Goal: Task Accomplishment & Management: Manage account settings

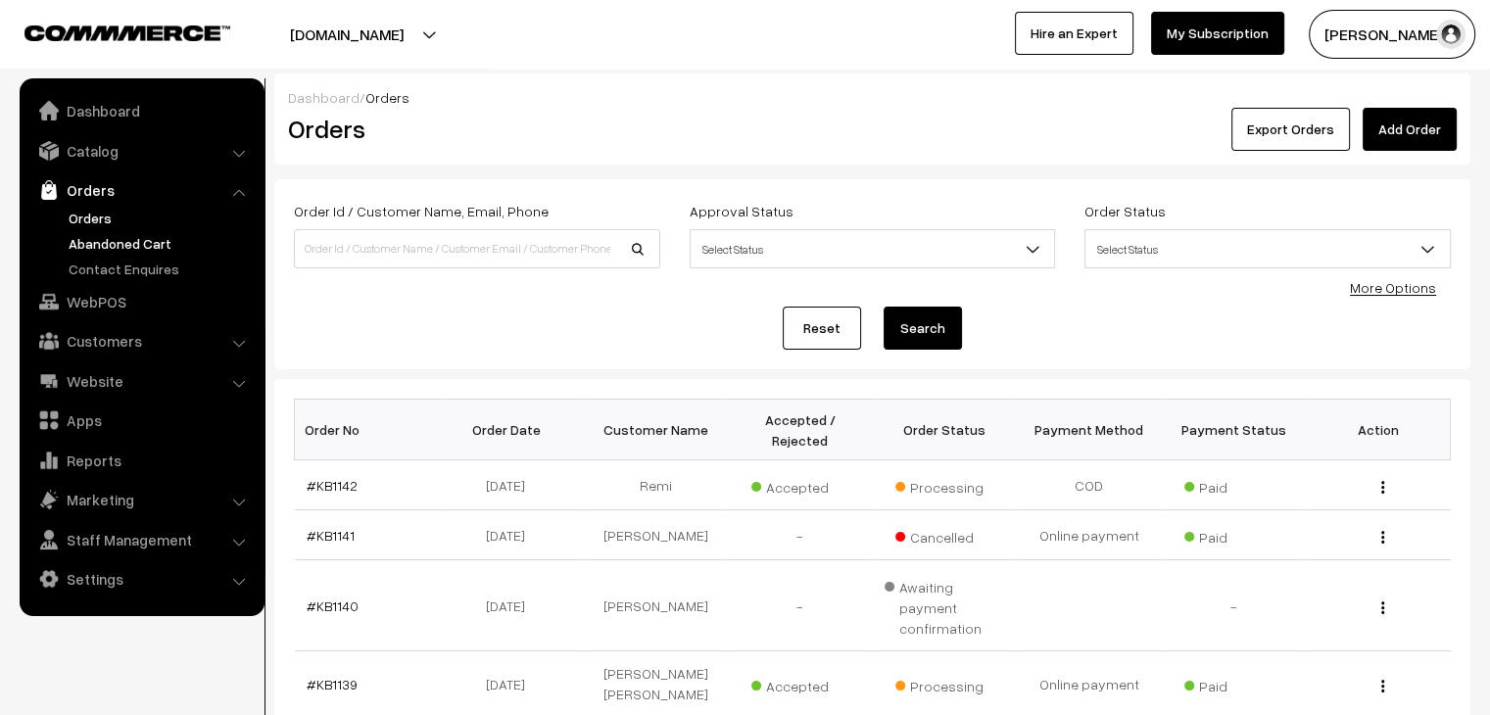
click at [121, 236] on link "Abandoned Cart" at bounding box center [161, 243] width 194 height 21
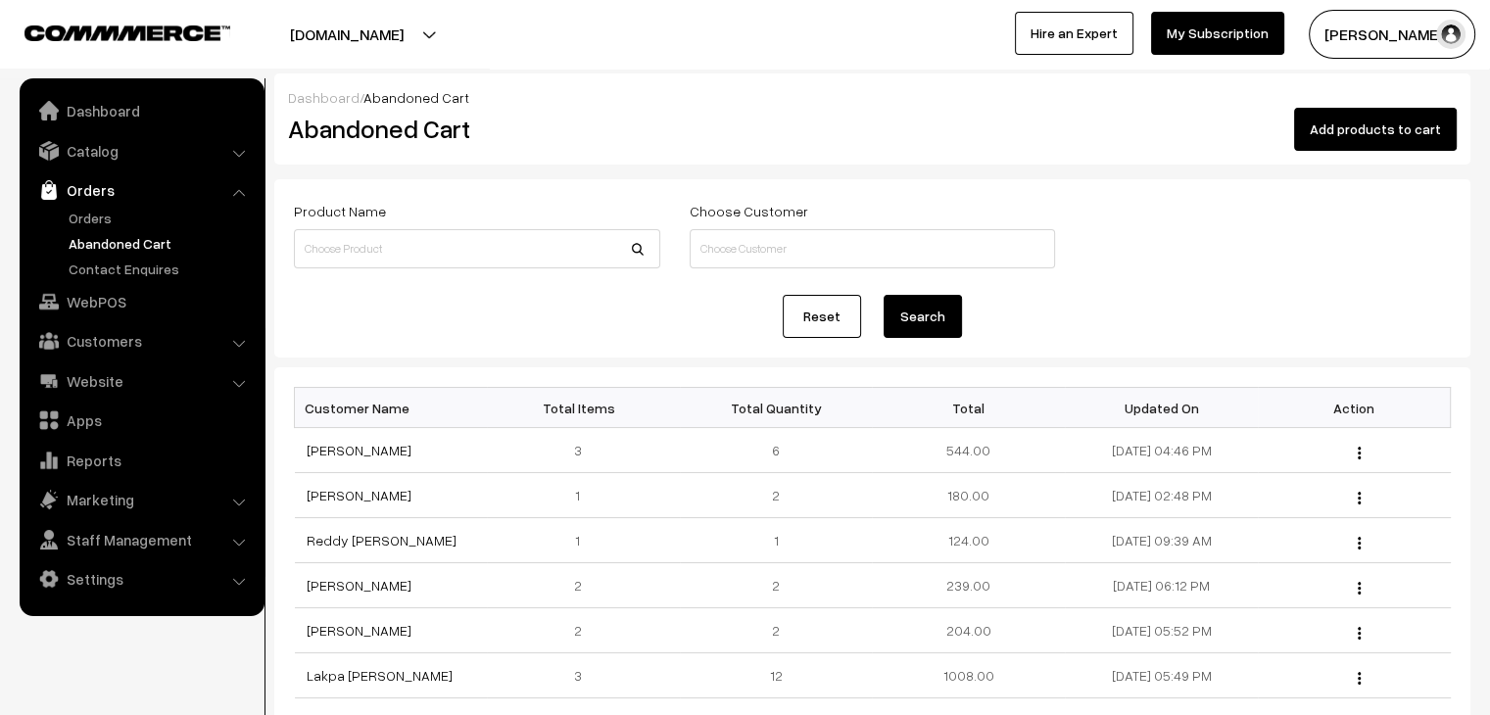
click at [110, 248] on link "Abandoned Cart" at bounding box center [161, 243] width 194 height 21
click at [87, 210] on link "Orders" at bounding box center [161, 218] width 194 height 21
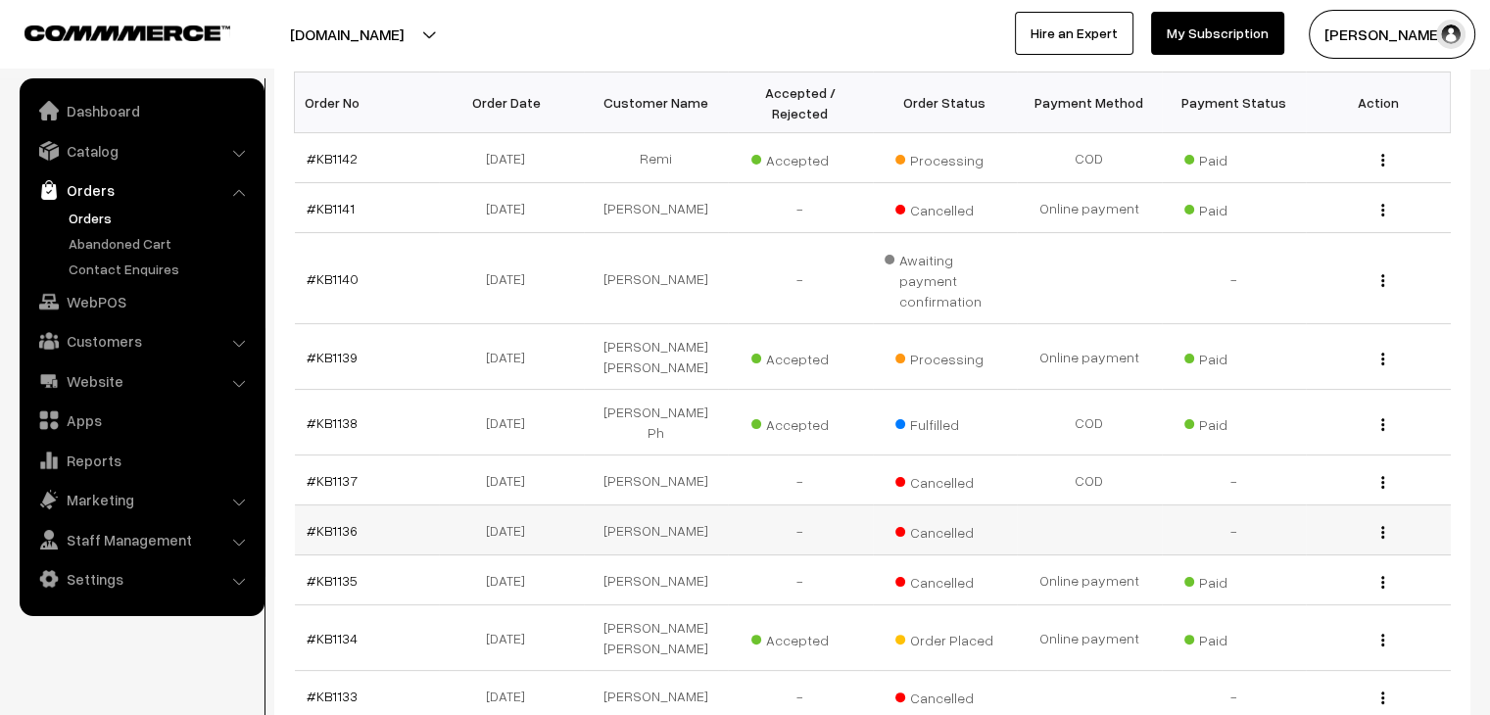
scroll to position [325, 0]
click at [337, 351] on link "#KB1139" at bounding box center [332, 359] width 51 height 17
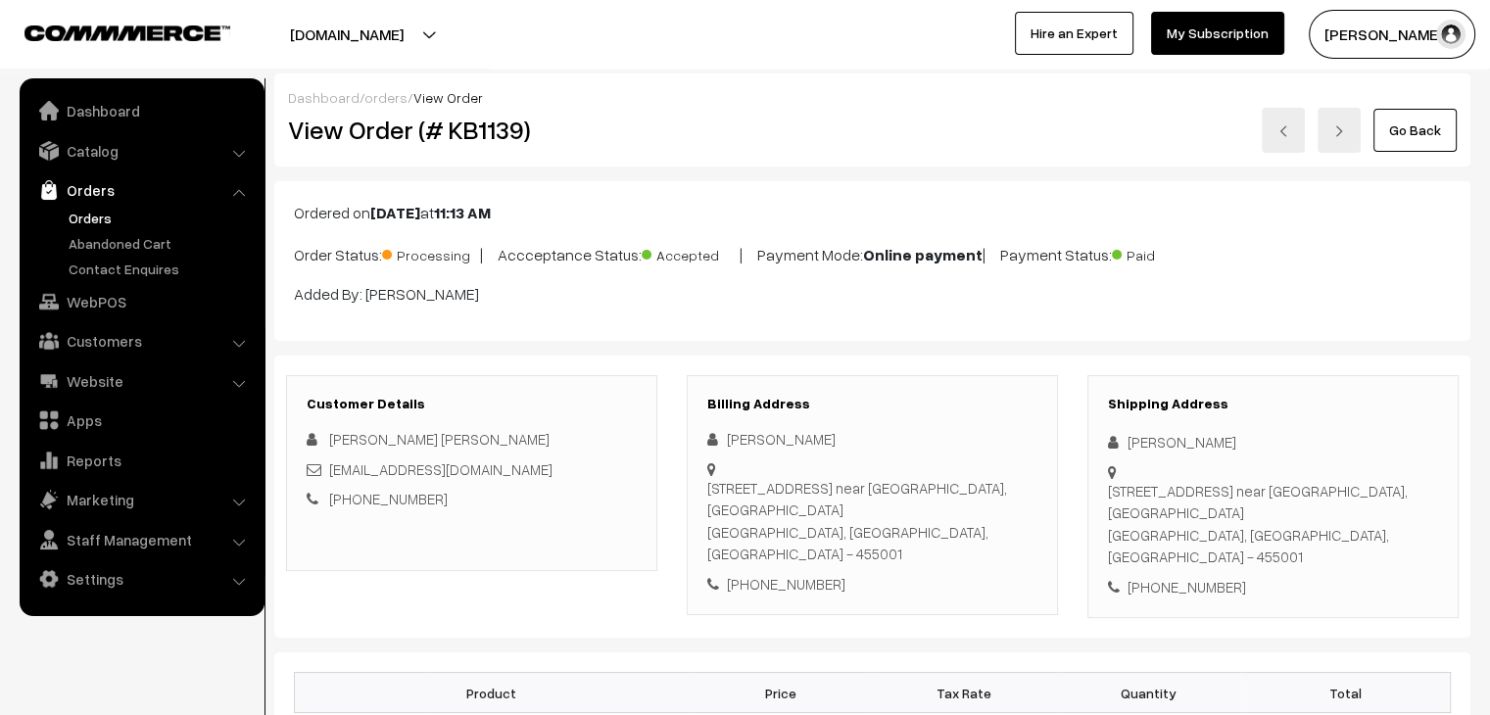
click at [378, 105] on link "orders" at bounding box center [385, 97] width 43 height 17
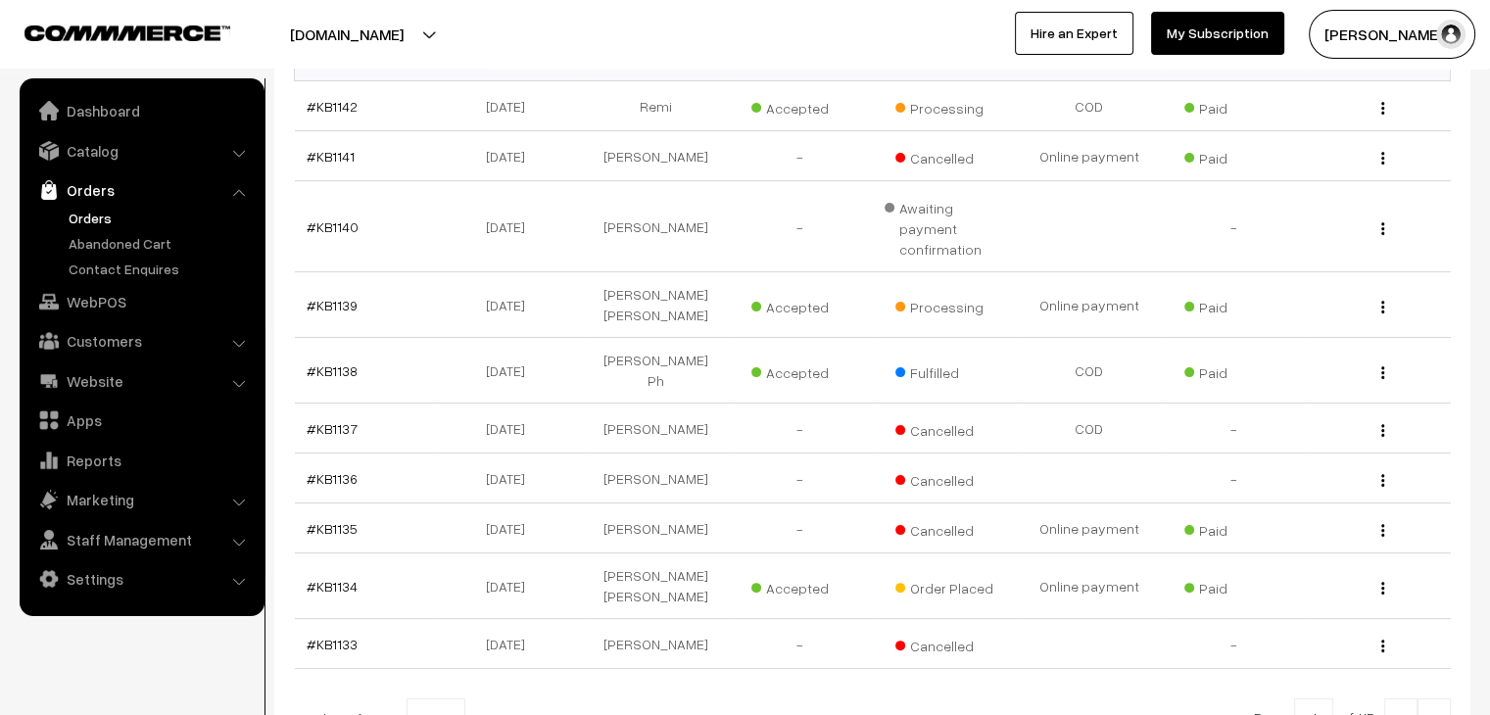
scroll to position [380, 0]
click at [325, 577] on link "#KB1134" at bounding box center [332, 585] width 51 height 17
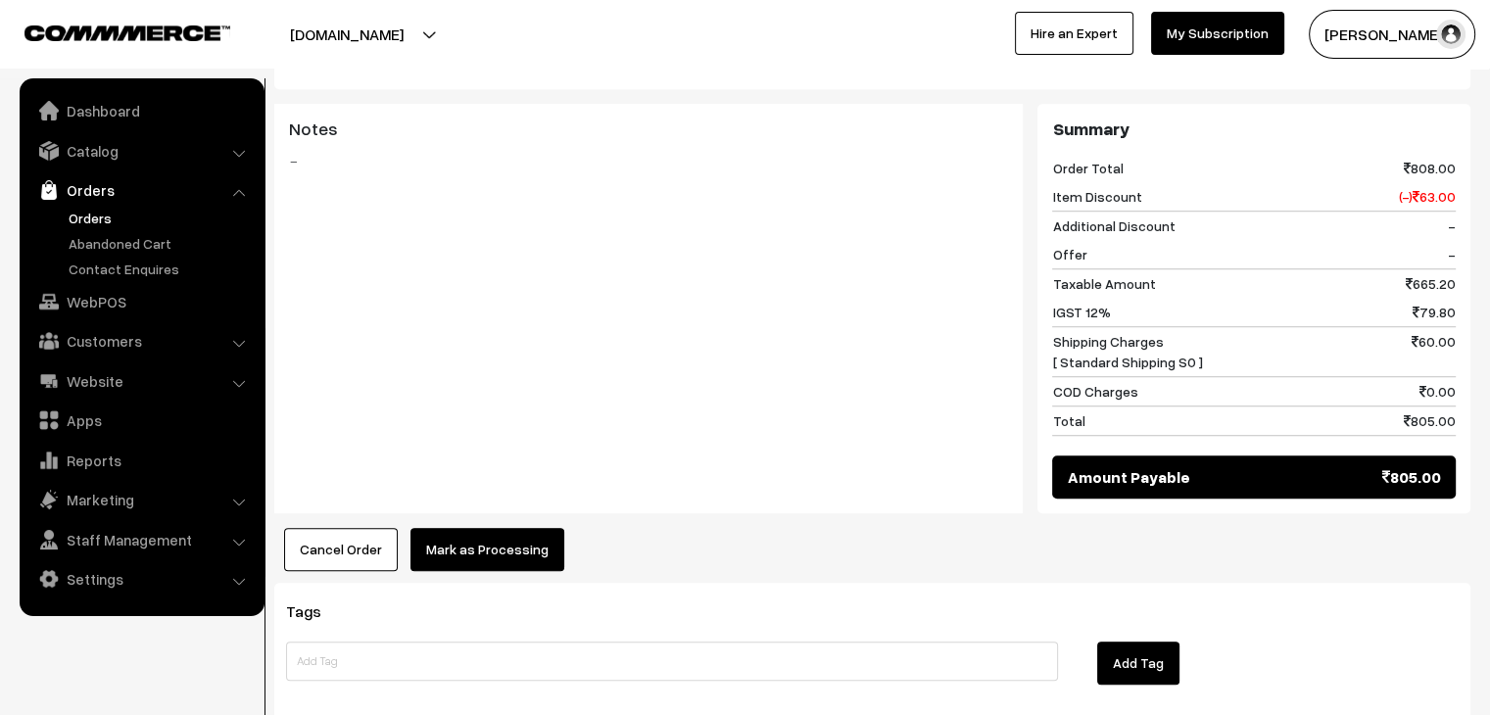
click at [501, 528] on button "Mark as Processing" at bounding box center [487, 549] width 154 height 43
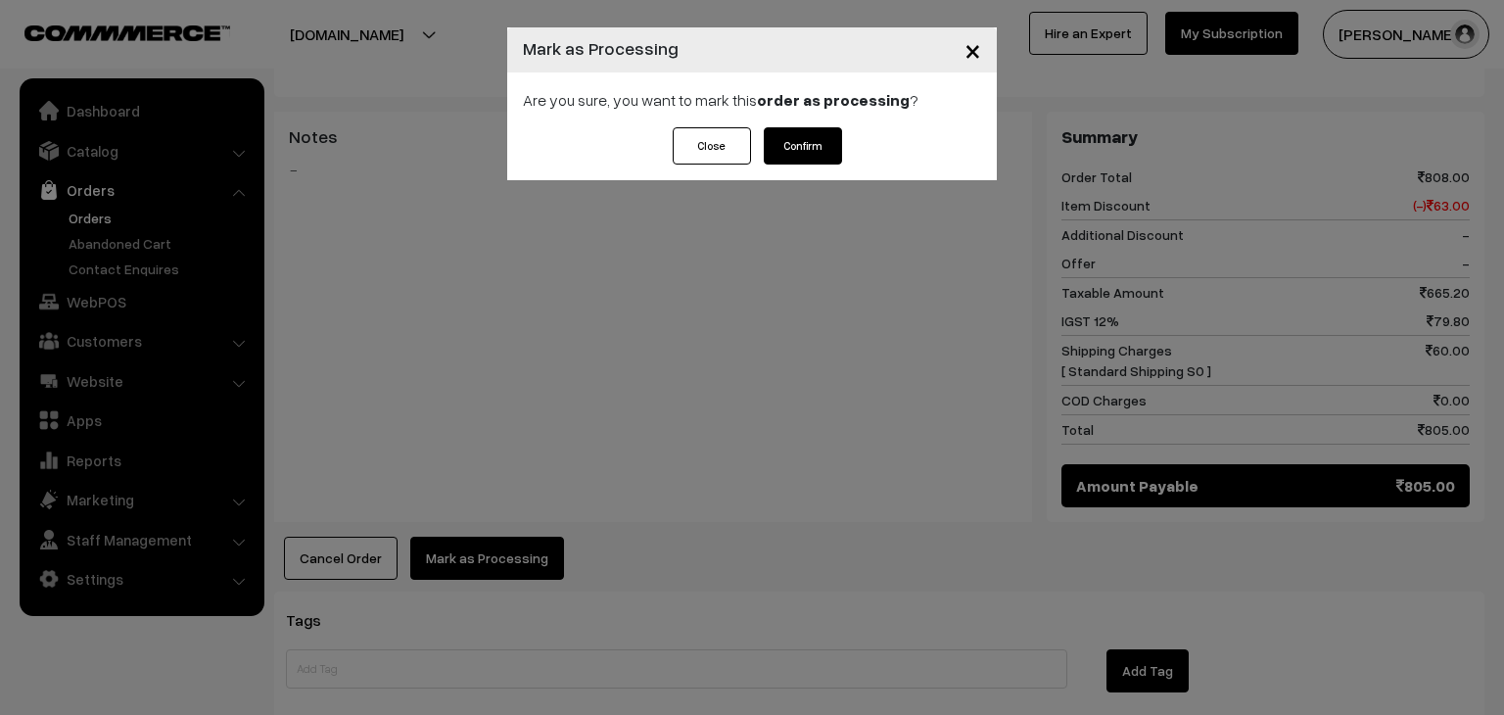
click at [824, 136] on button "Confirm" at bounding box center [803, 145] width 78 height 37
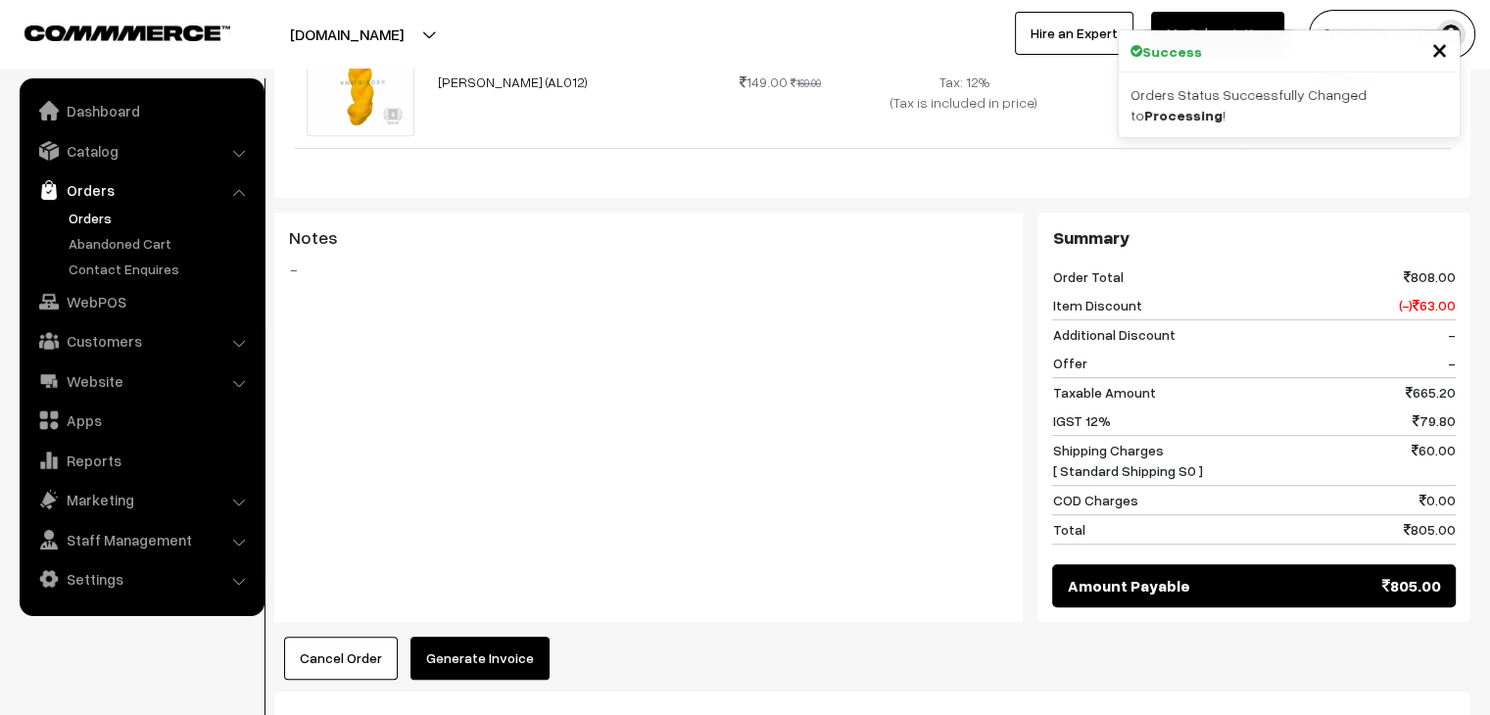
scroll to position [1222, 0]
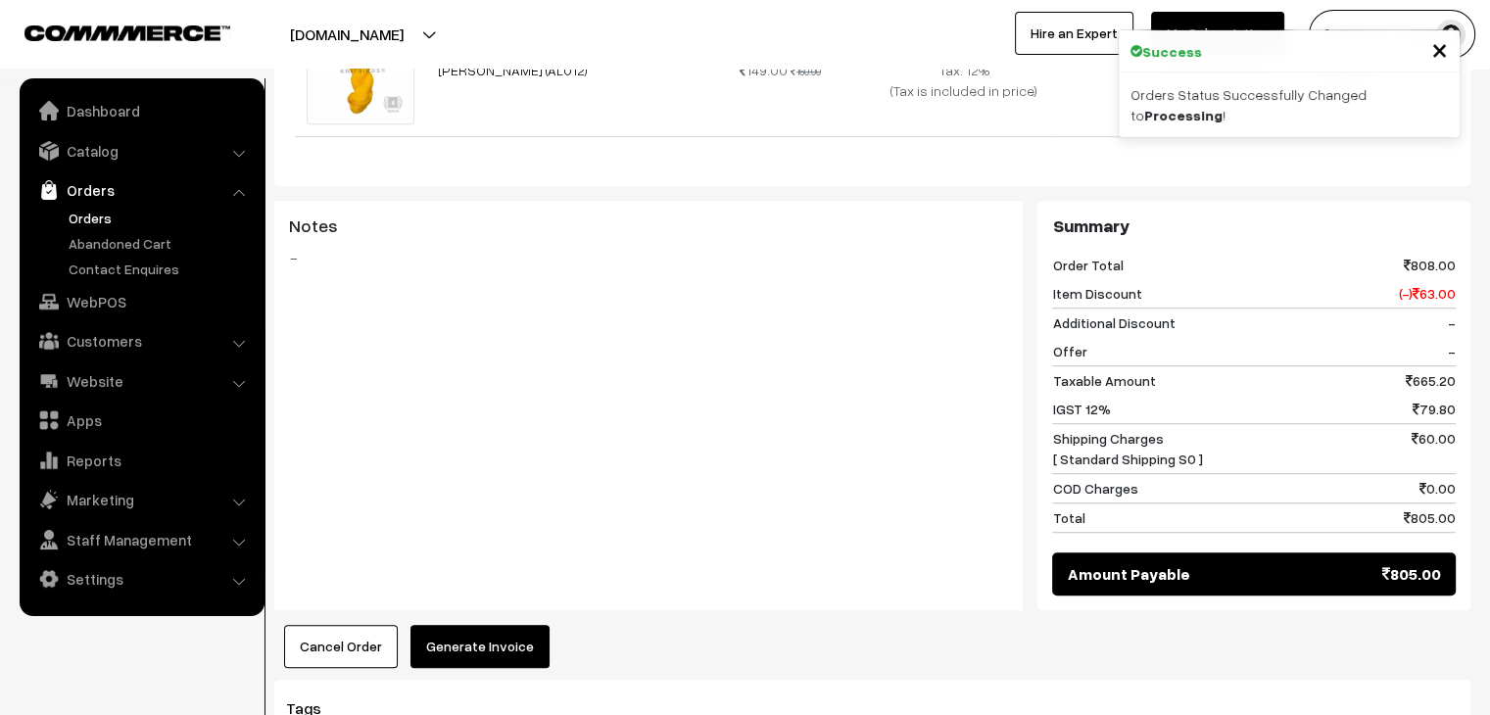
click at [491, 625] on button "Generate Invoice" at bounding box center [479, 646] width 139 height 43
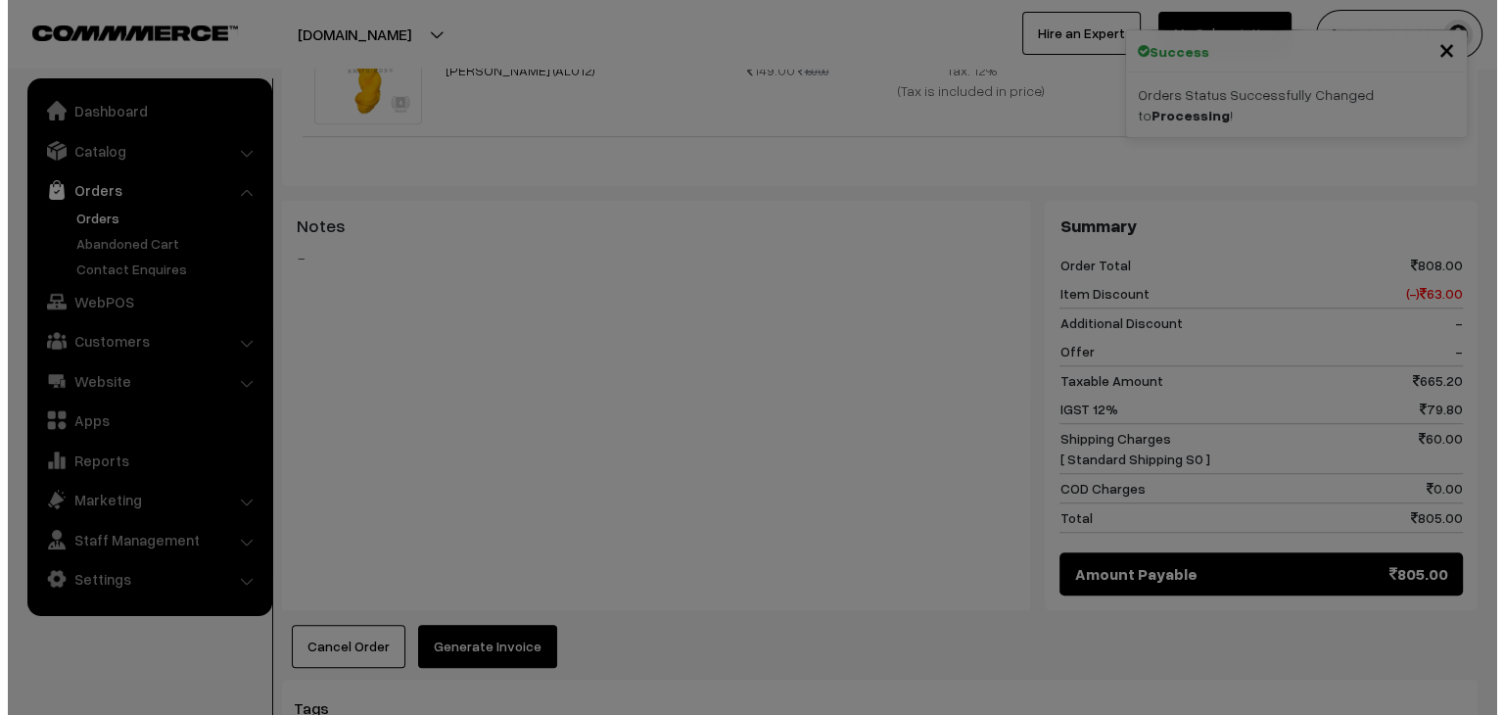
scroll to position [1228, 0]
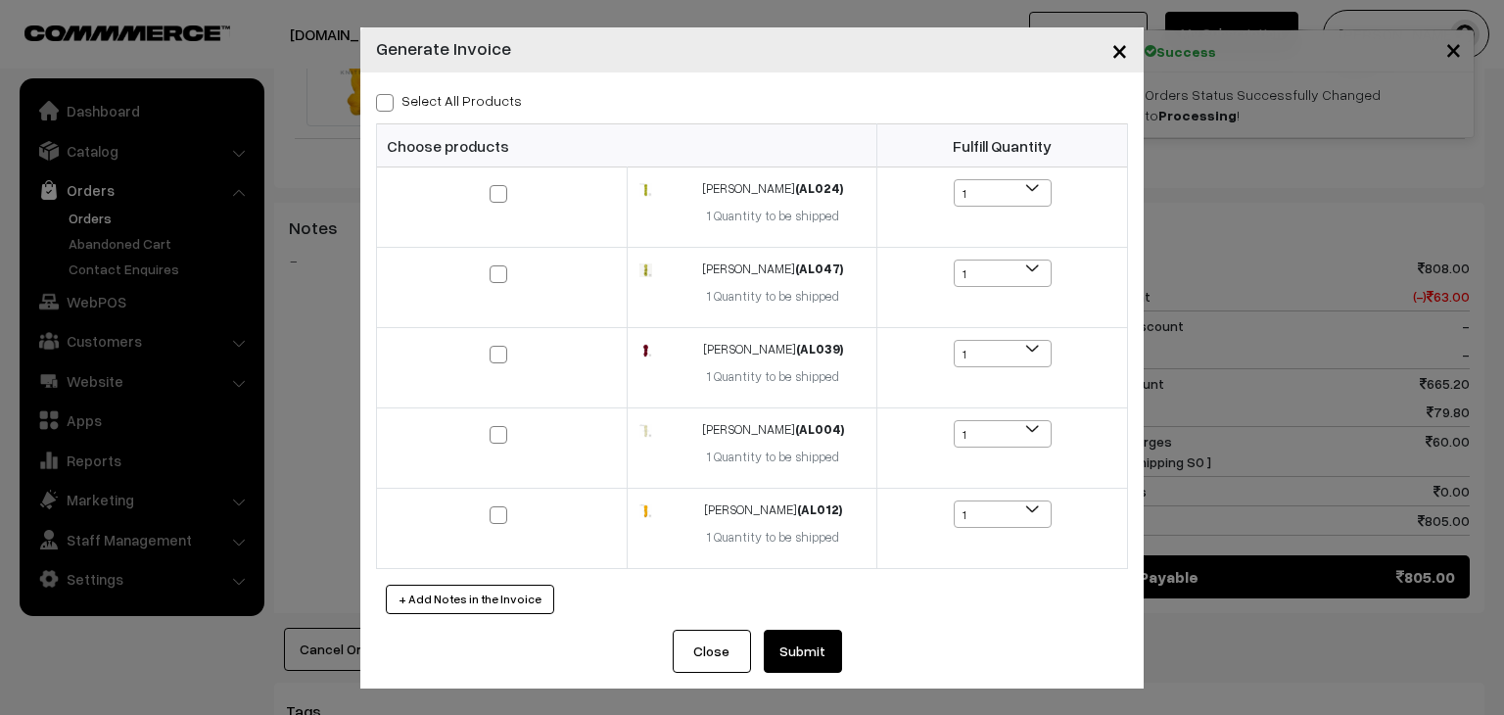
click at [452, 94] on label "Select All Products" at bounding box center [449, 100] width 146 height 21
click at [389, 94] on input "Select All Products" at bounding box center [382, 99] width 13 height 13
checkbox input "true"
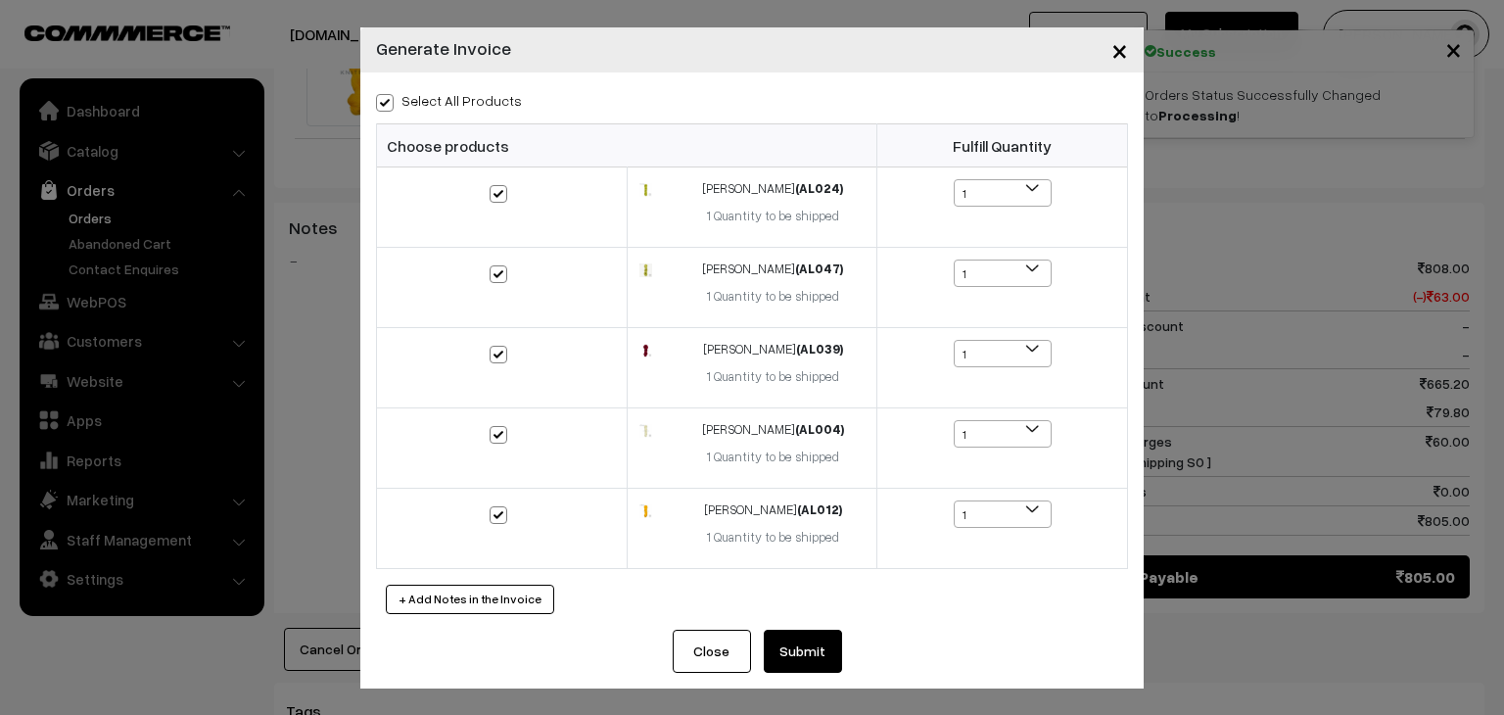
checkbox input "true"
click at [784, 647] on button "Submit" at bounding box center [803, 651] width 78 height 43
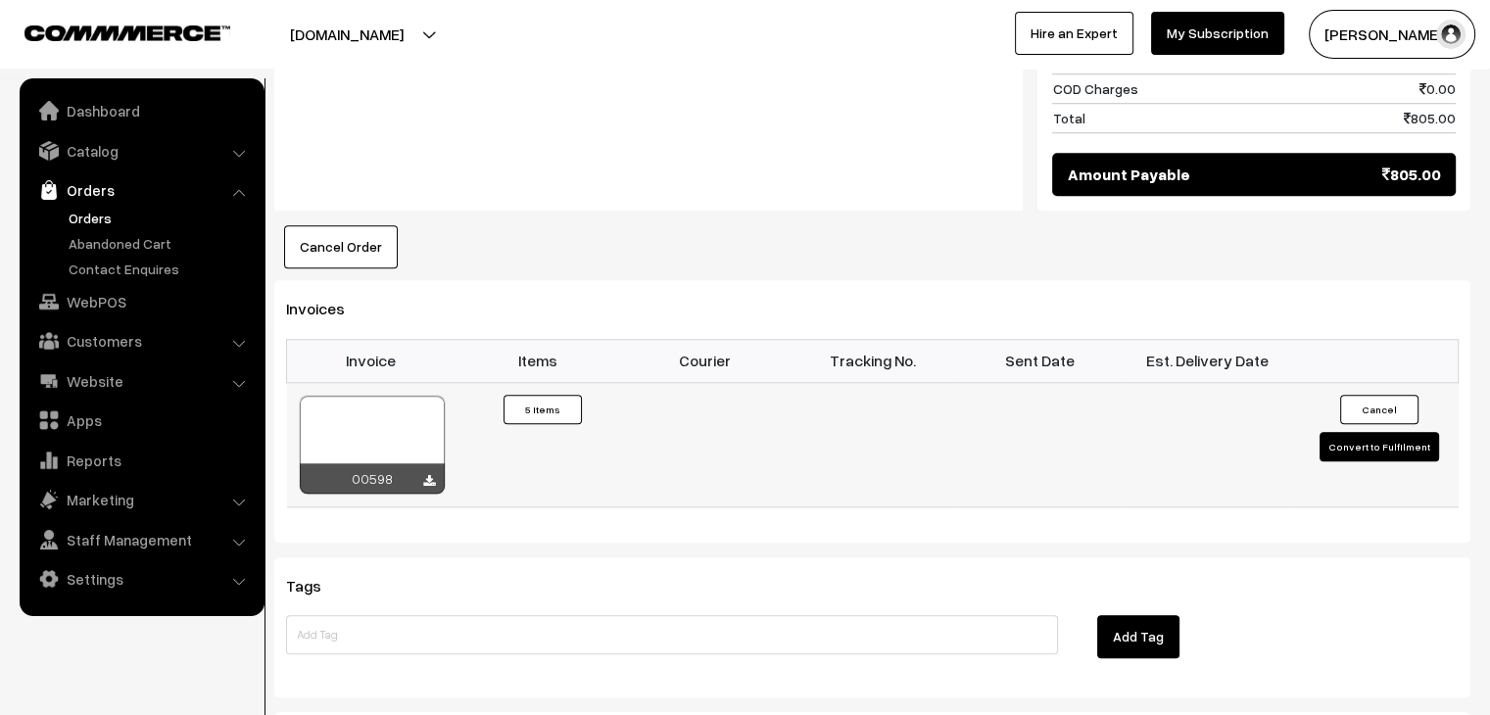
click at [1349, 432] on button "Convert to Fulfilment" at bounding box center [1378, 446] width 119 height 29
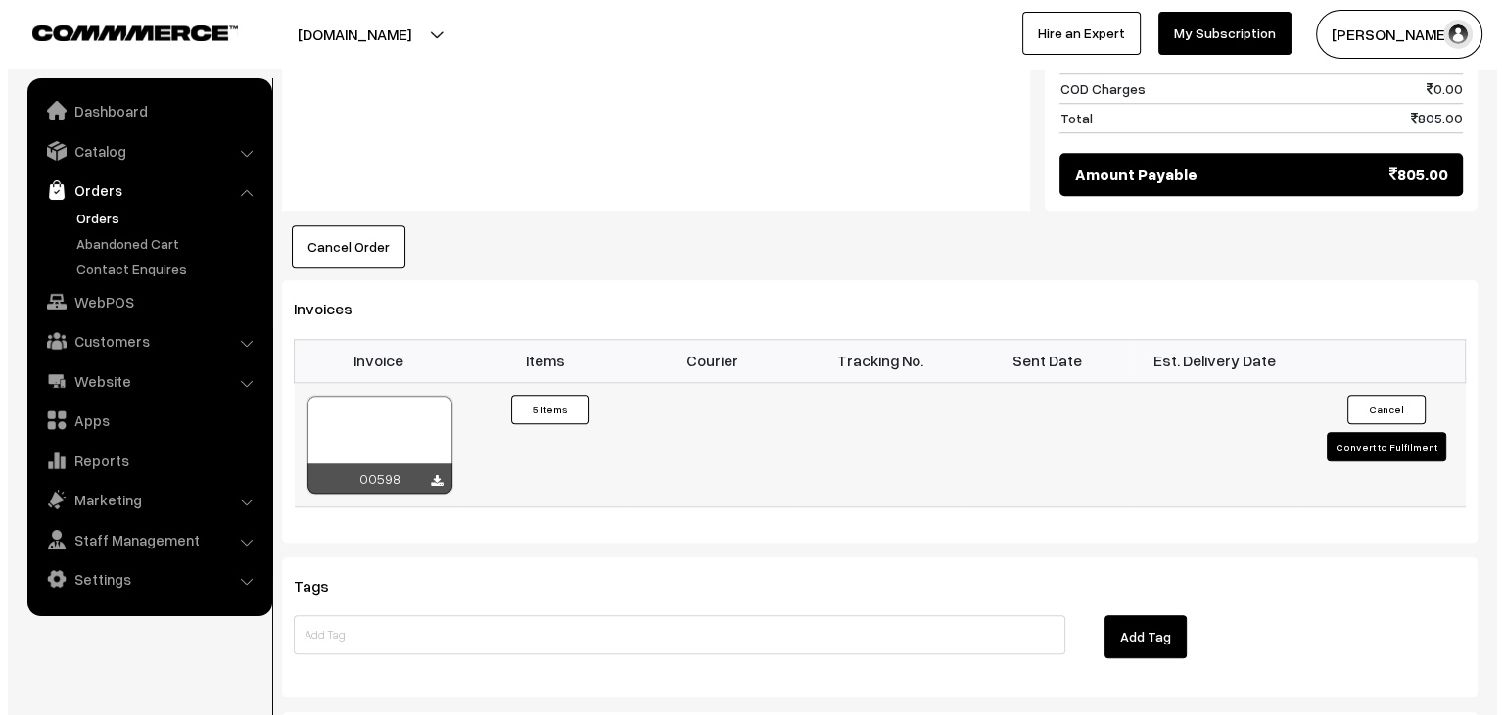
scroll to position [1630, 0]
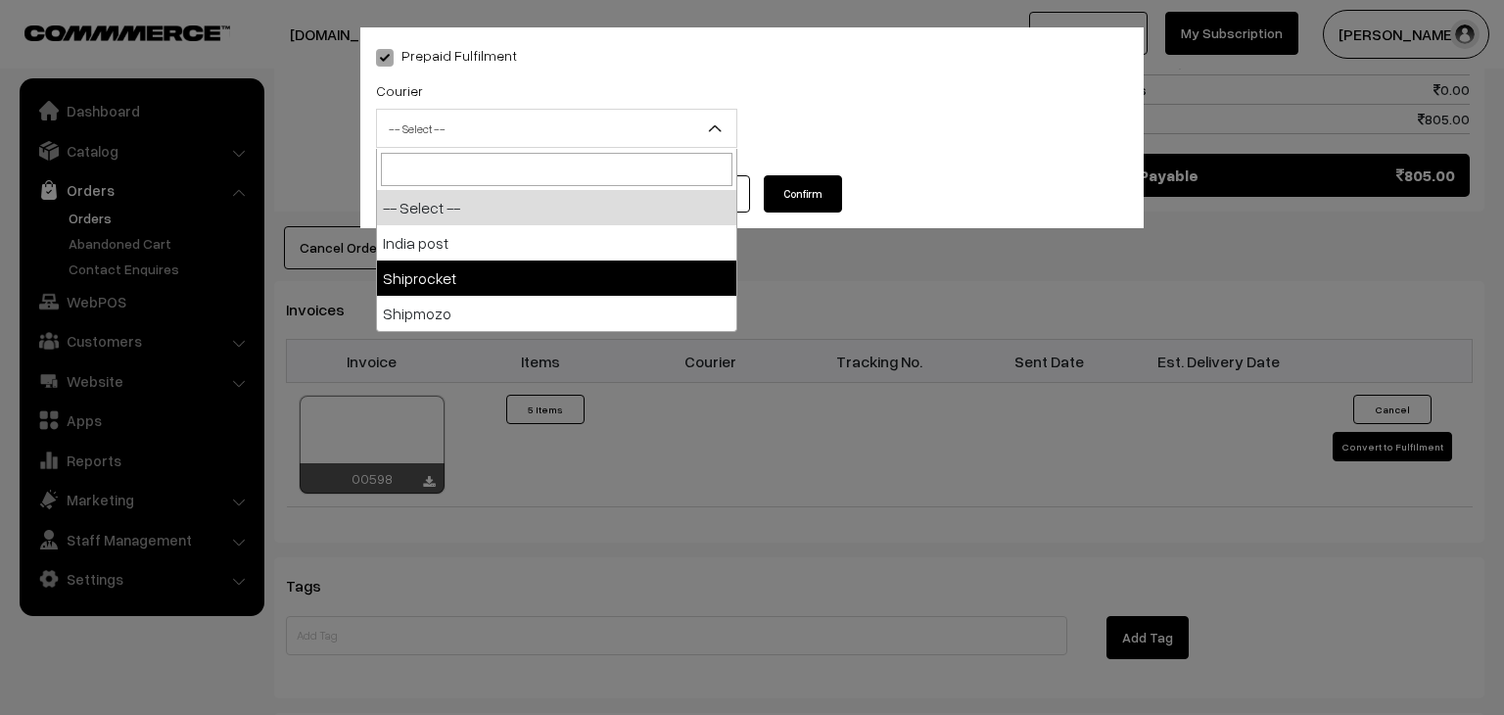
drag, startPoint x: 697, startPoint y: 127, endPoint x: 617, endPoint y: 260, distance: 154.7
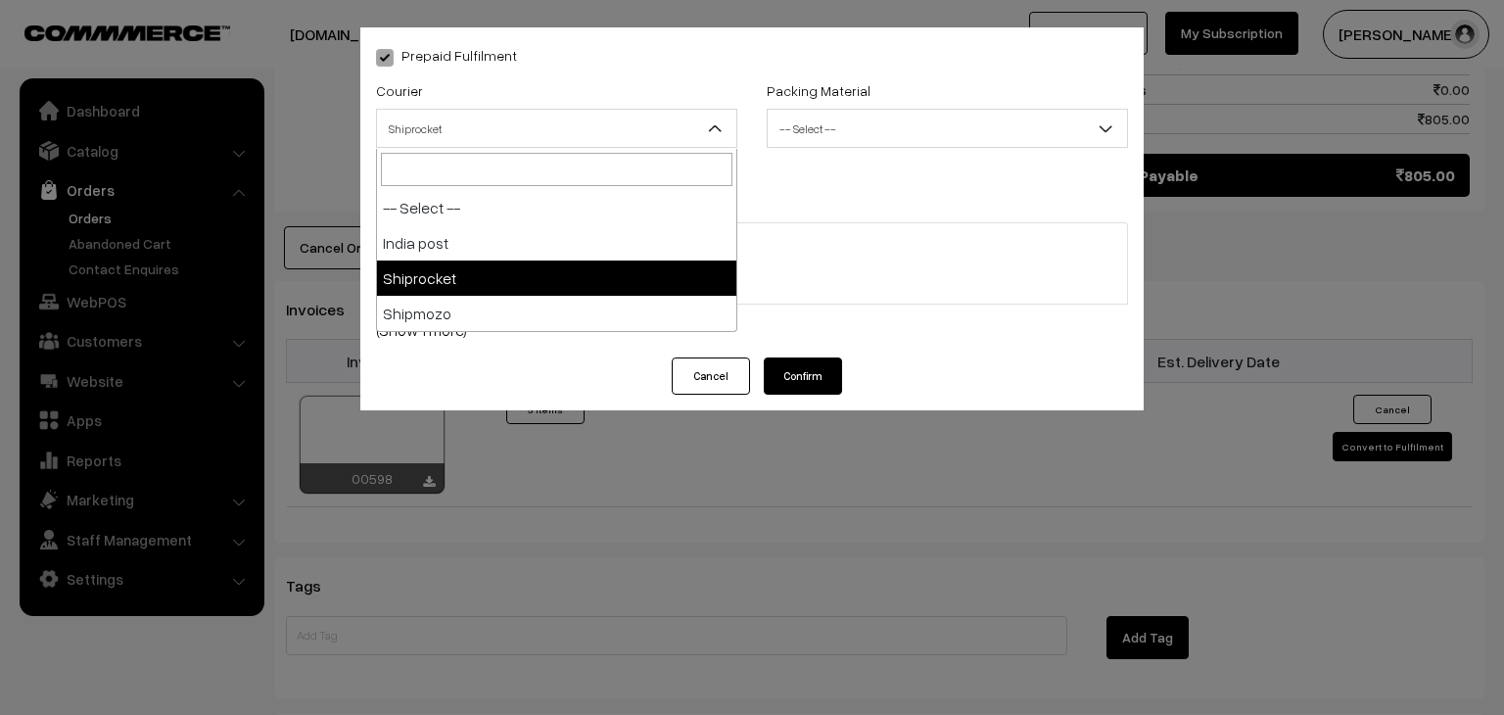
click at [602, 119] on span "Shiprocket" at bounding box center [556, 129] width 359 height 34
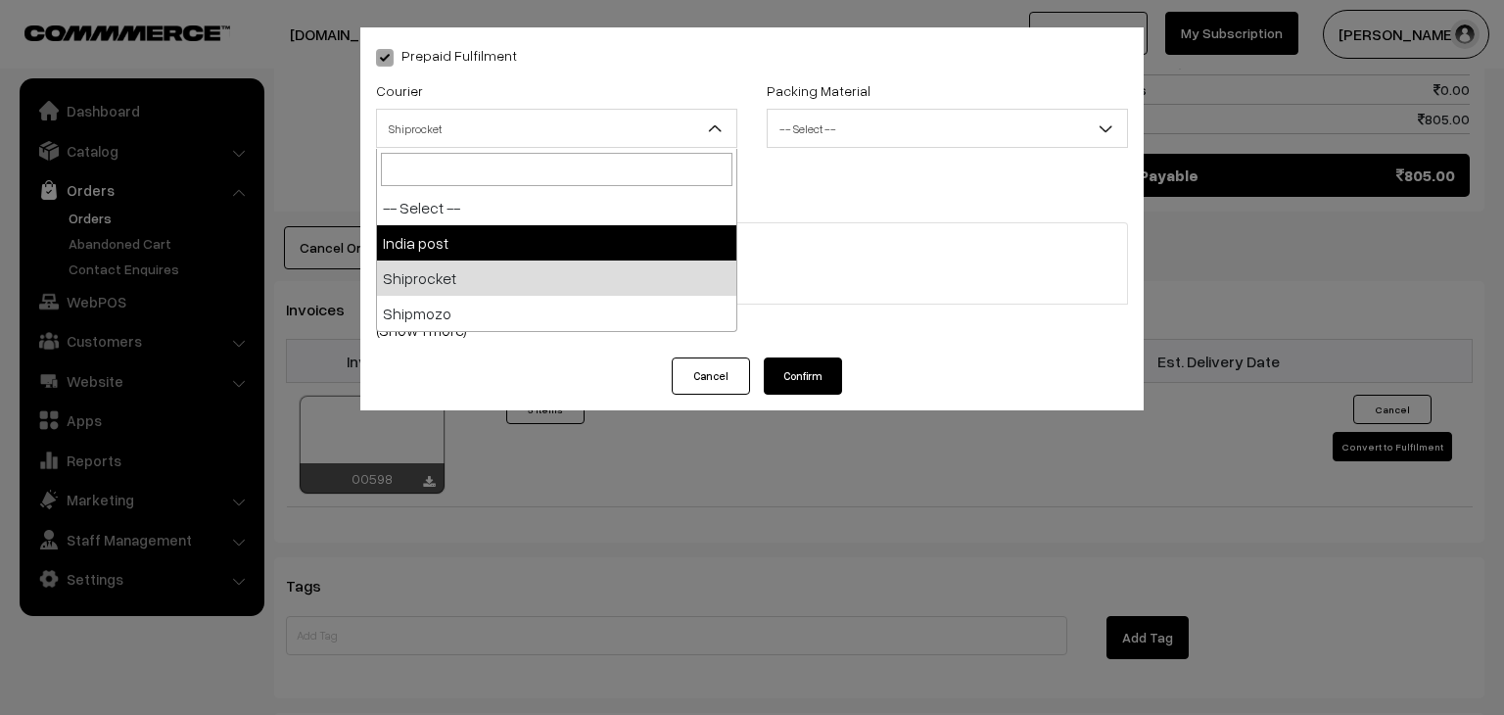
select select "1"
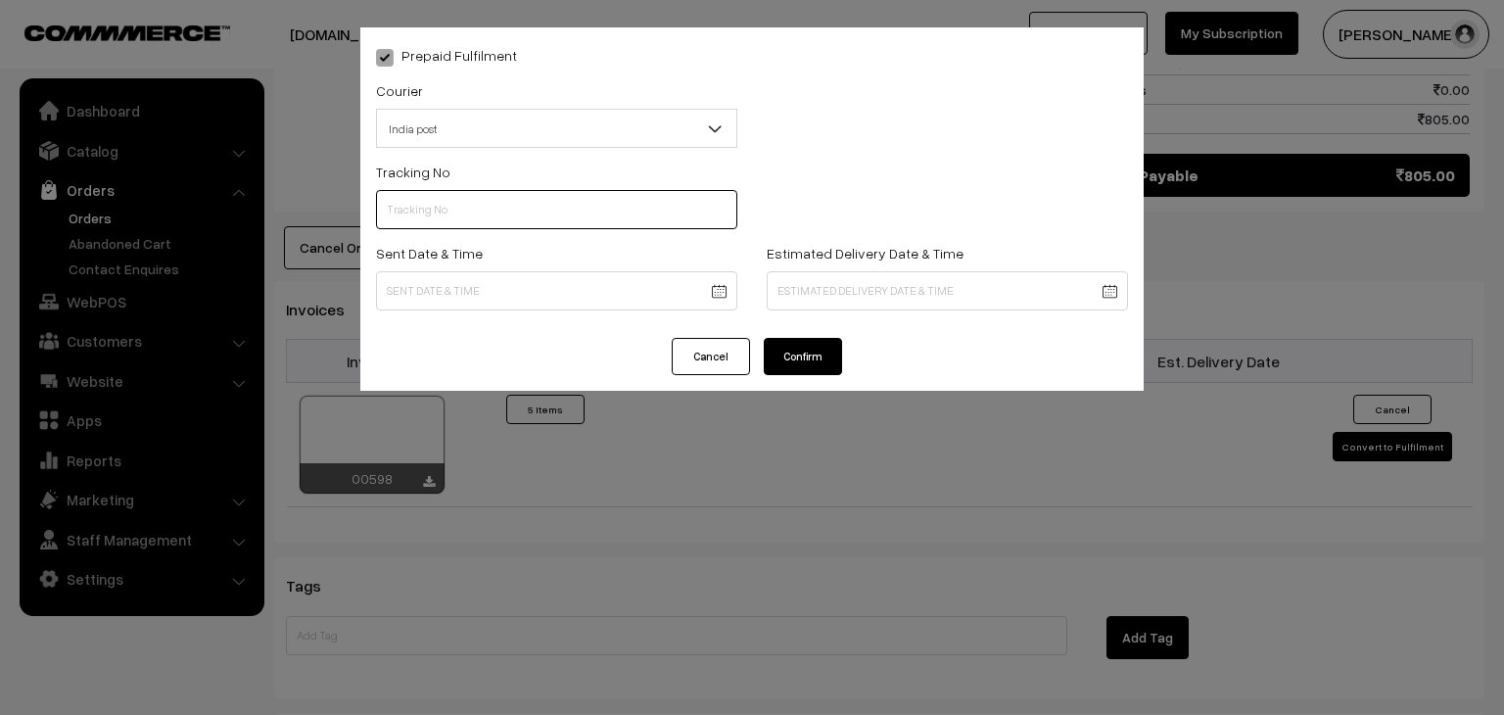
click at [434, 215] on input "text" at bounding box center [556, 209] width 361 height 39
type input "CW207426500IN"
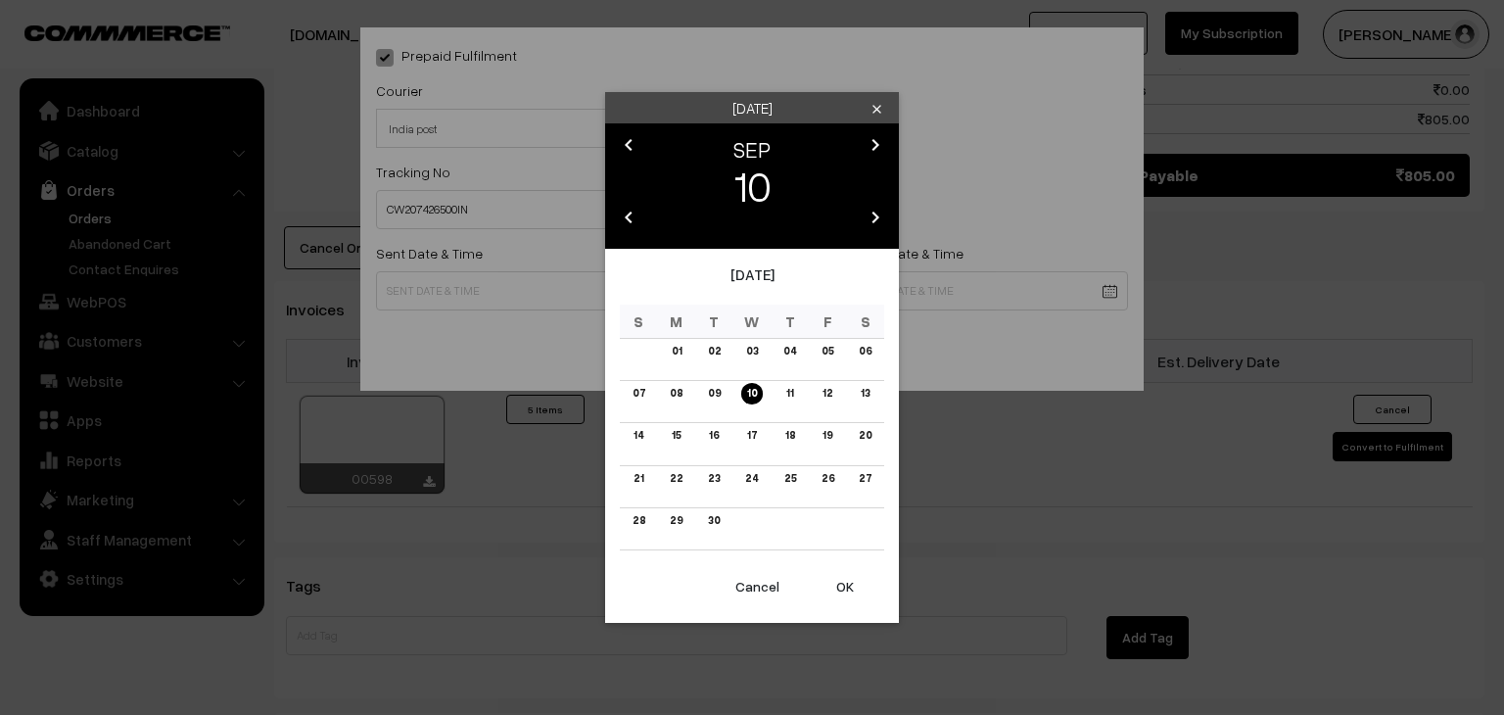
click at [756, 393] on link "10" at bounding box center [752, 393] width 22 height 21
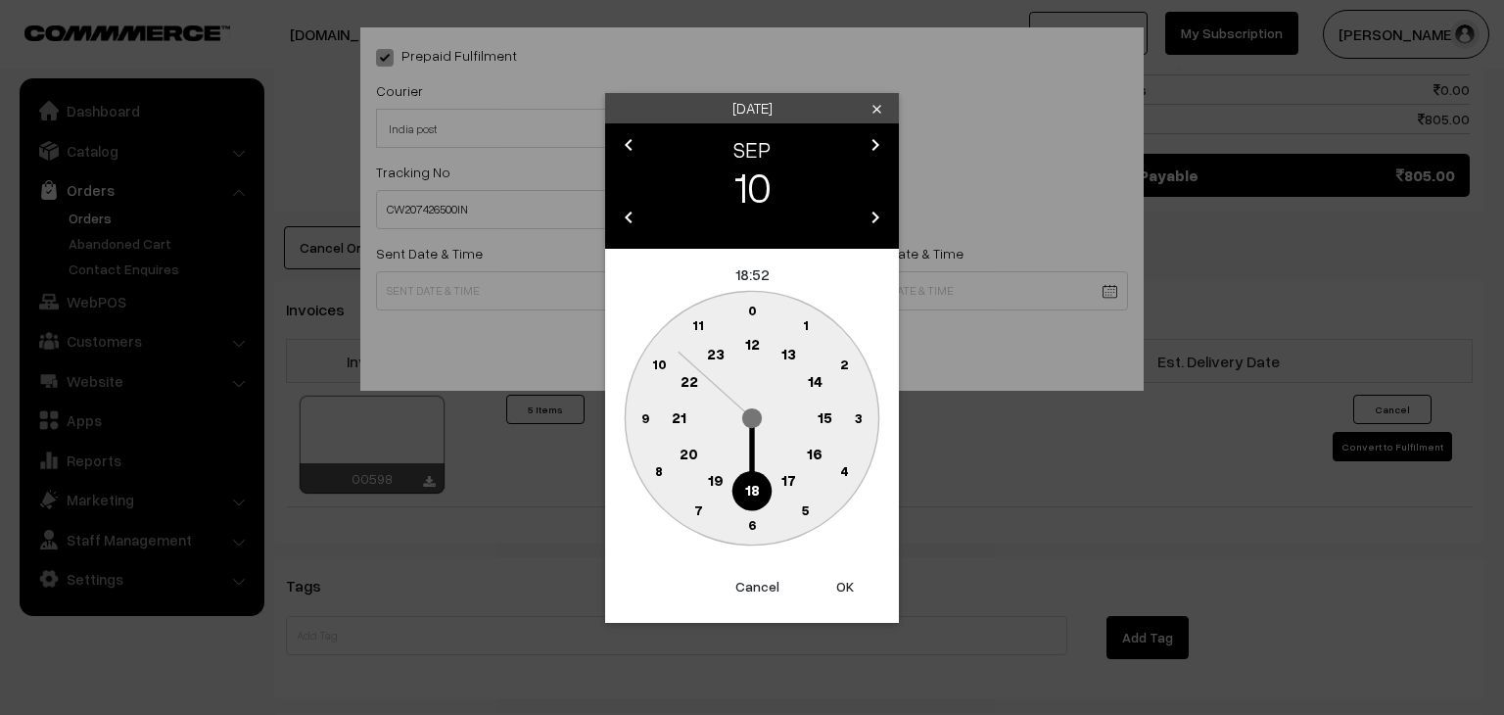
click at [659, 365] on text "10" at bounding box center [659, 364] width 15 height 17
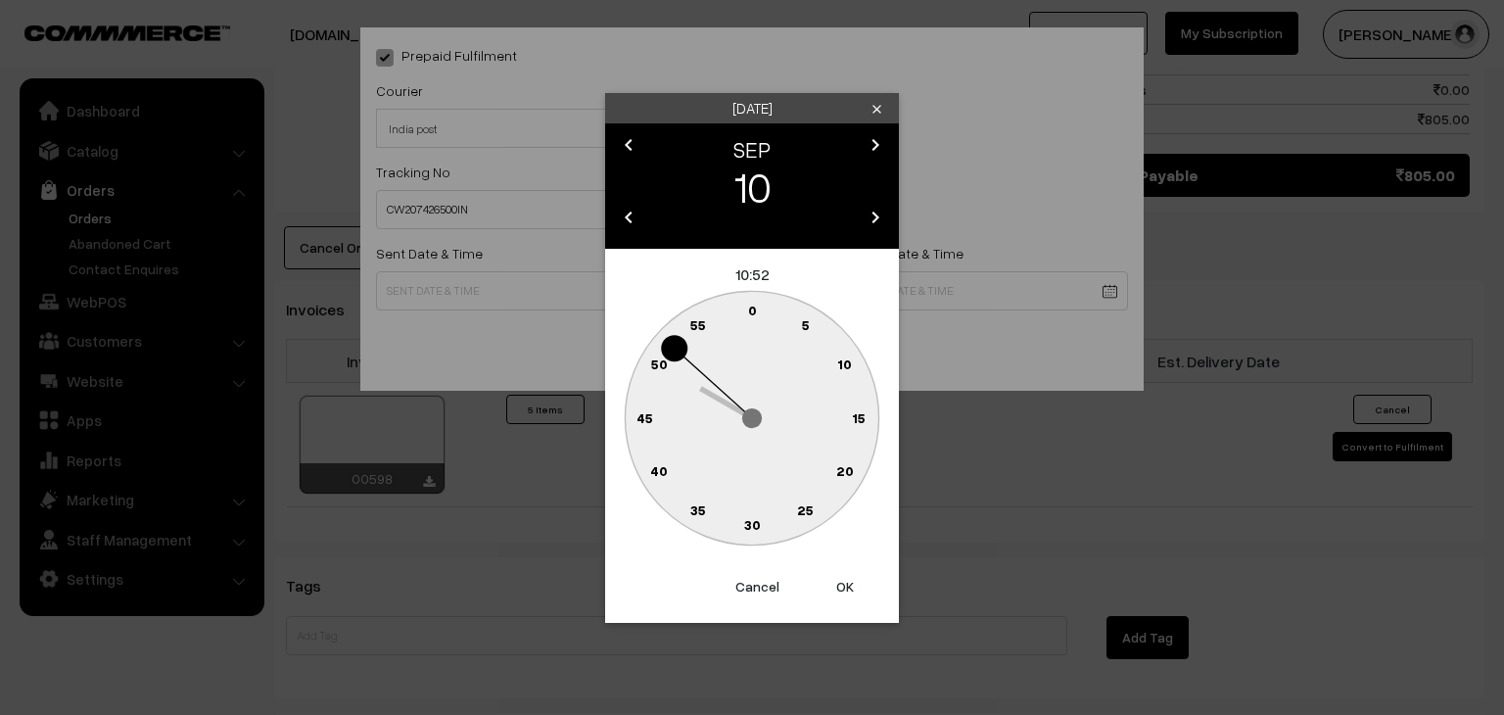
click at [749, 309] on text "0" at bounding box center [752, 310] width 9 height 17
type input "10-09-2025 10:00"
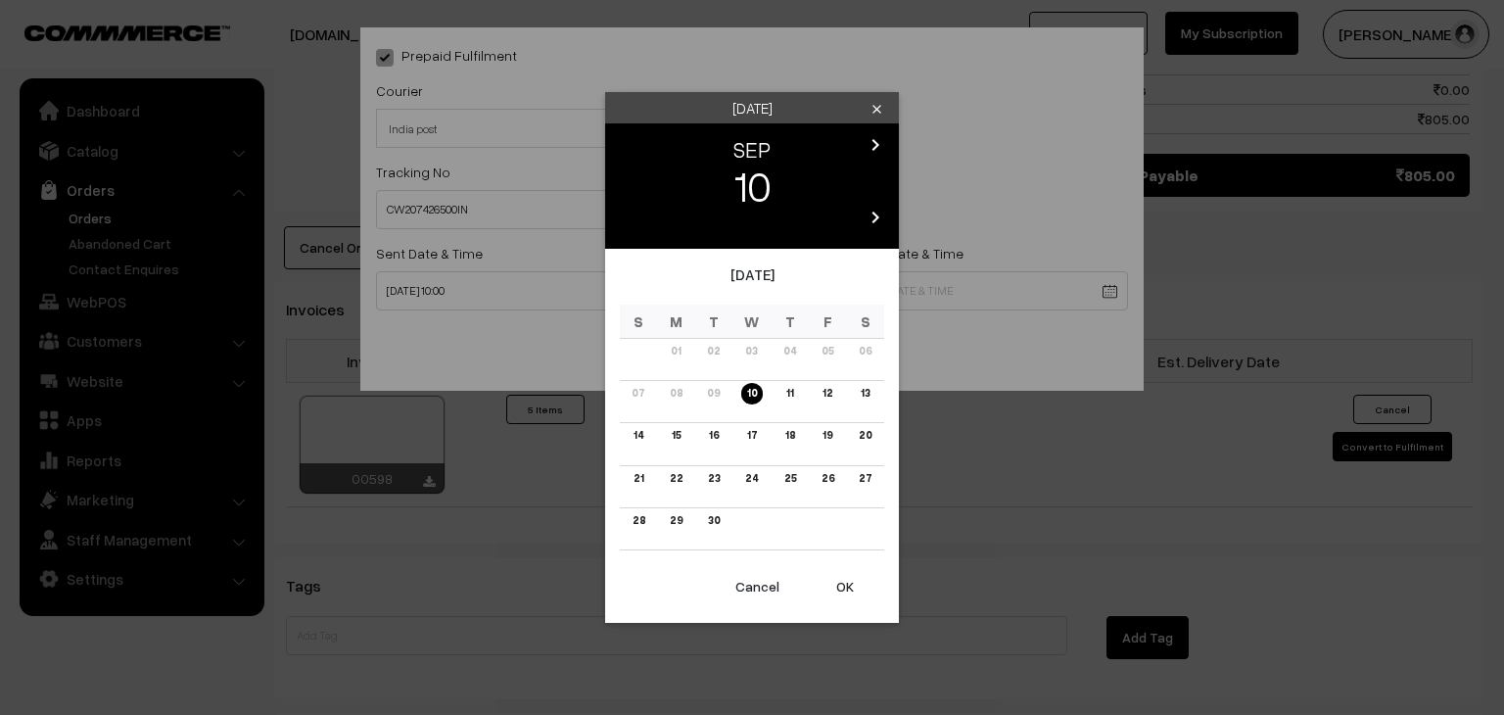
click at [715, 434] on link "16" at bounding box center [714, 435] width 22 height 21
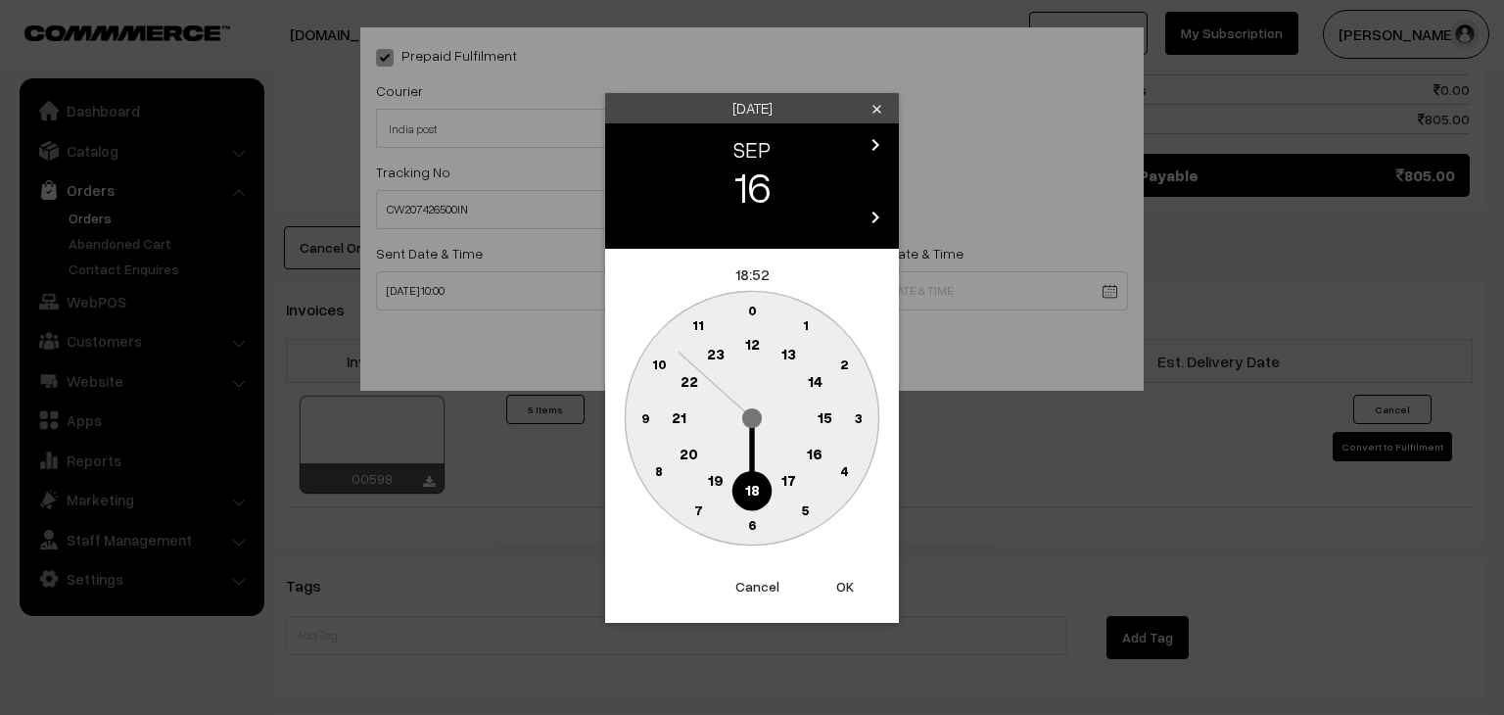
click at [811, 456] on text "16" at bounding box center [815, 453] width 16 height 18
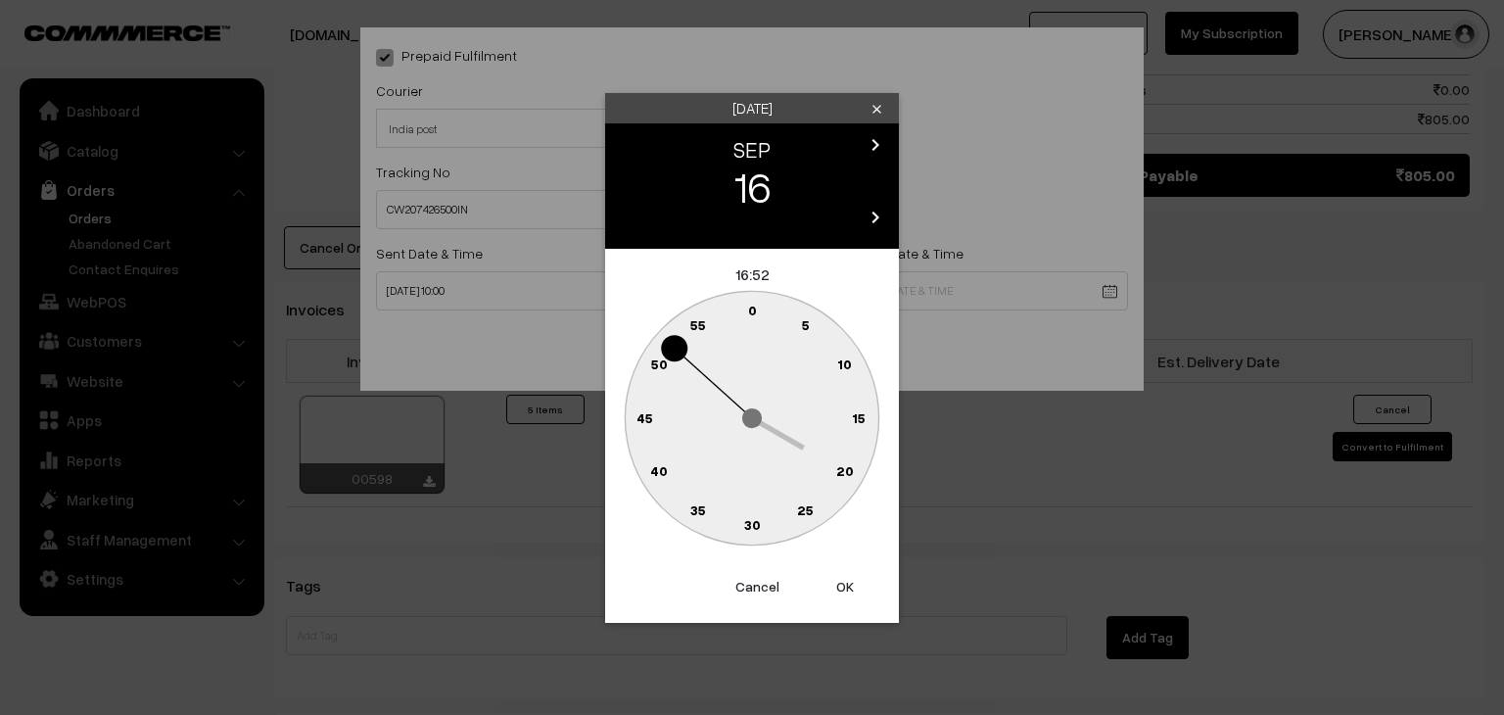
click at [752, 312] on text "0" at bounding box center [752, 310] width 9 height 17
type input "16-09-2025 16:00"
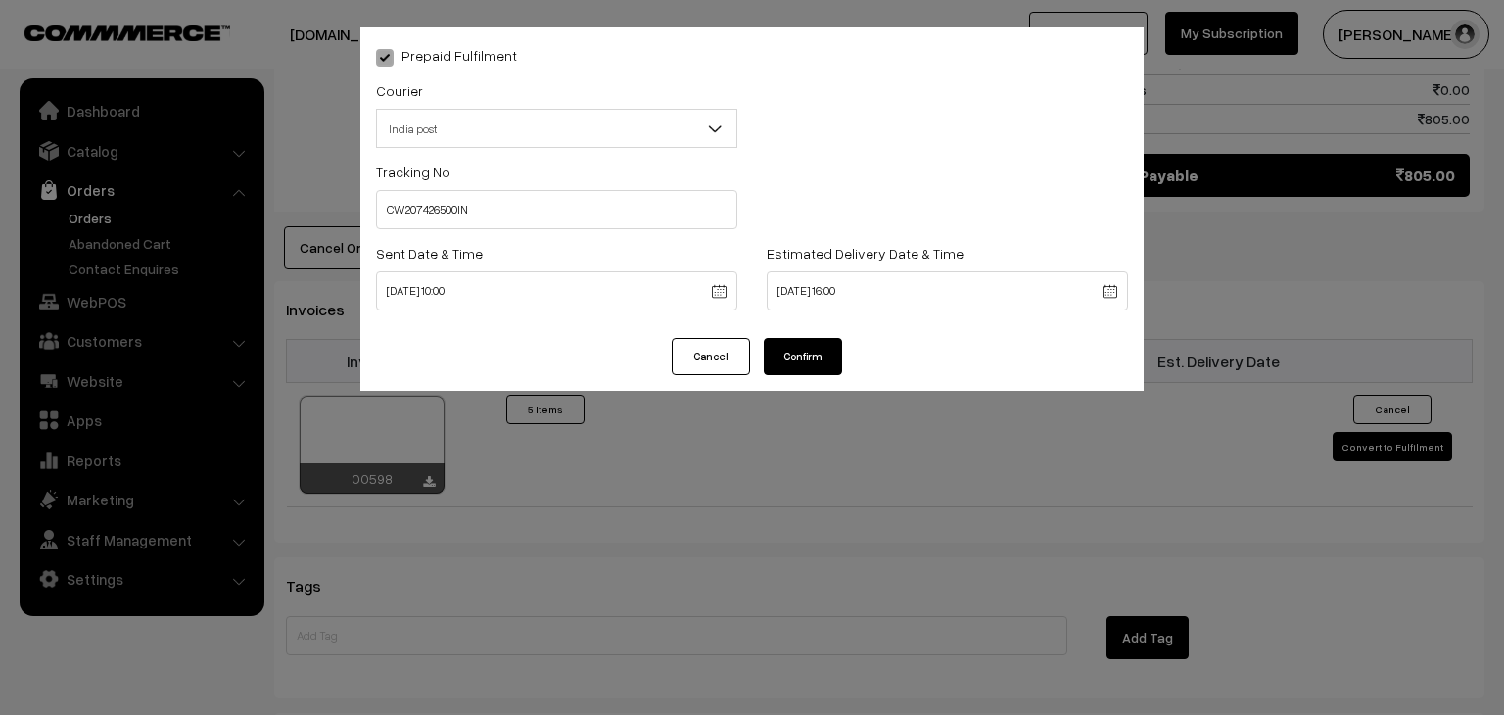
click at [803, 358] on button "Confirm" at bounding box center [803, 356] width 78 height 37
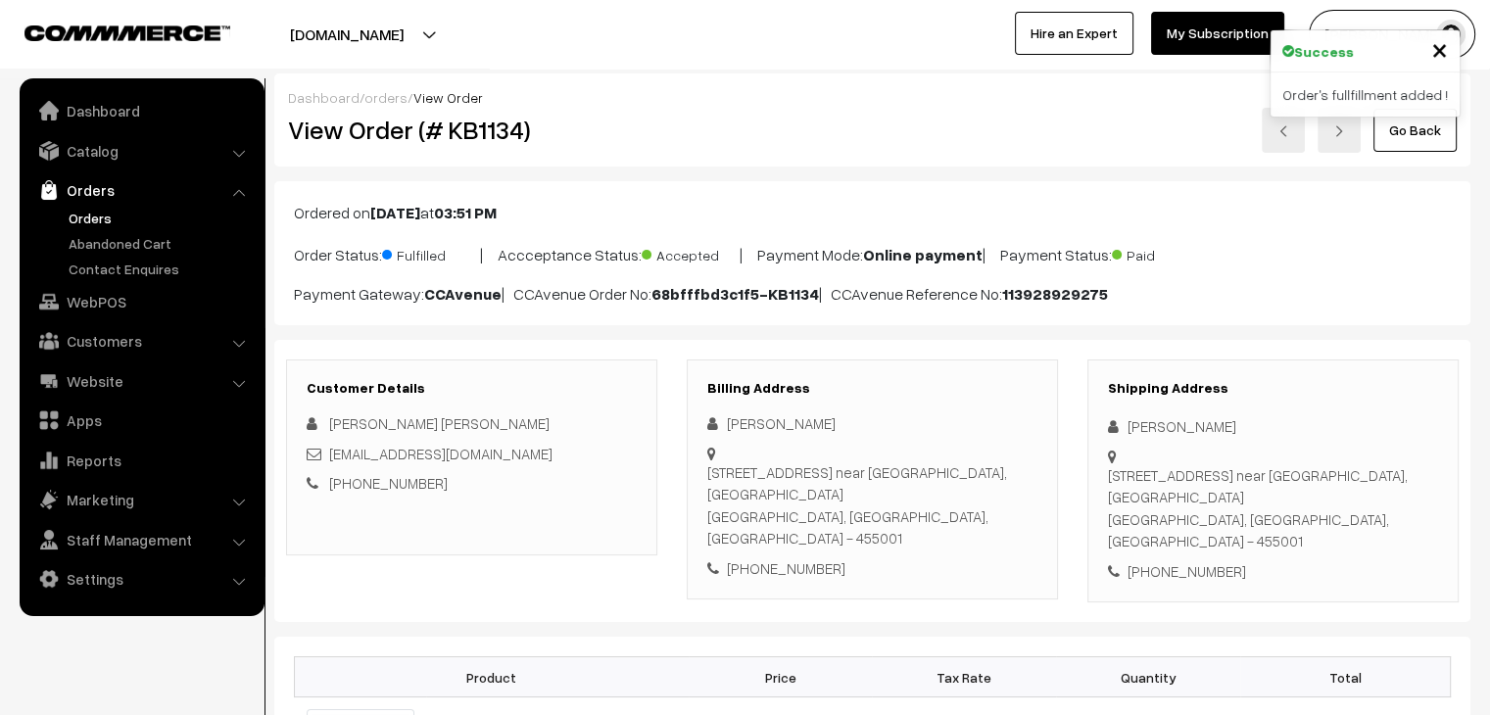
click at [98, 211] on link "Orders" at bounding box center [161, 218] width 194 height 21
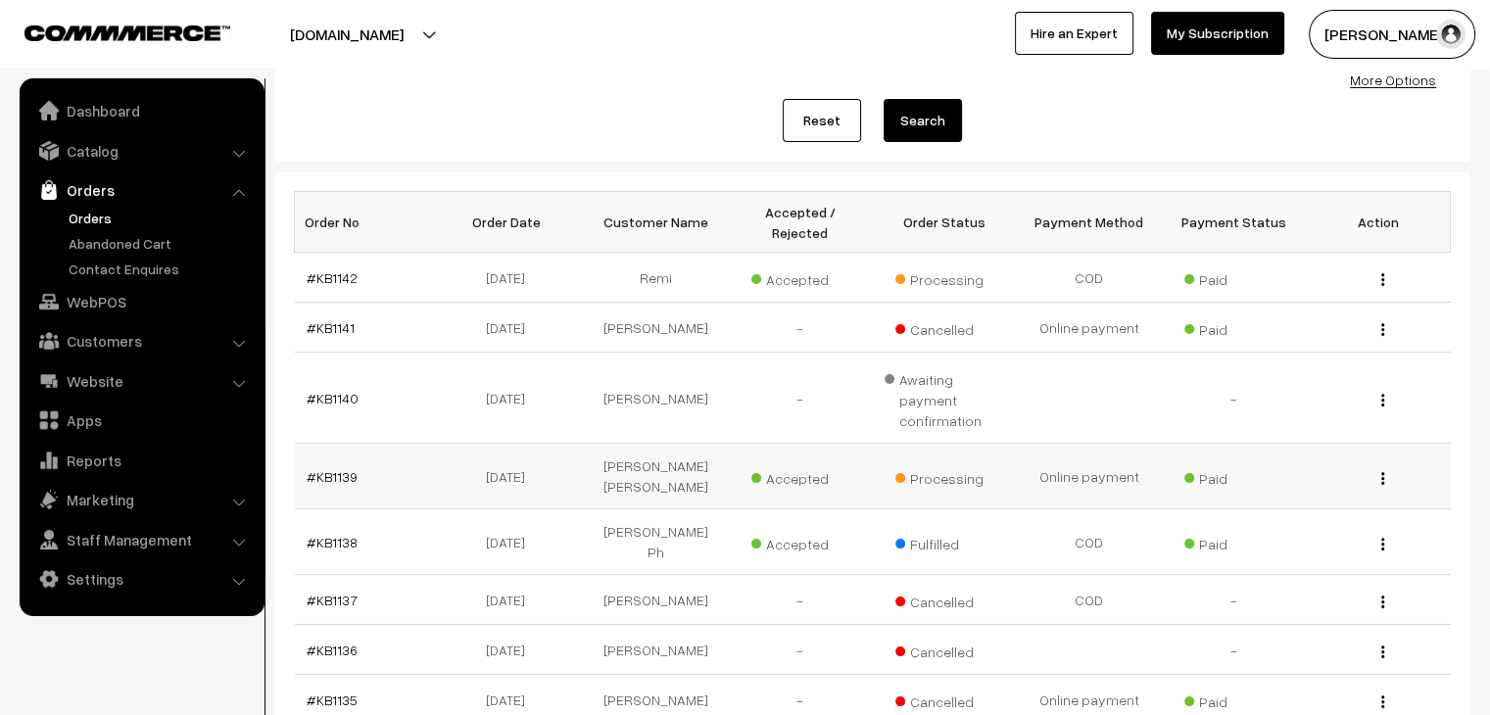
scroll to position [208, 0]
click at [153, 253] on ul "Orders" at bounding box center [141, 244] width 235 height 72
click at [139, 245] on link "Abandoned Cart" at bounding box center [161, 243] width 194 height 21
